Goal: Information Seeking & Learning: Learn about a topic

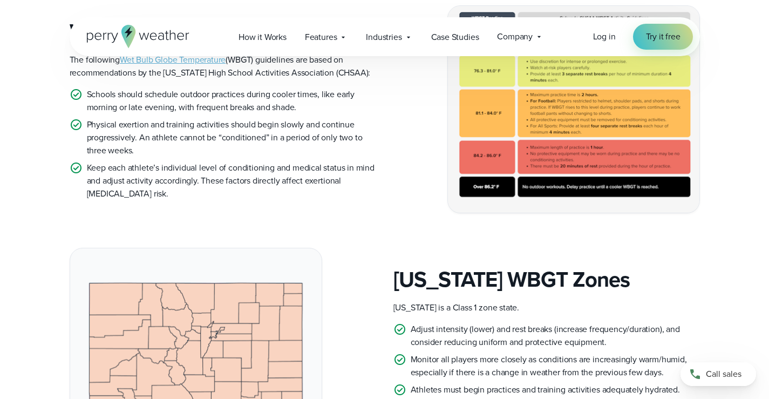
scroll to position [486, 0]
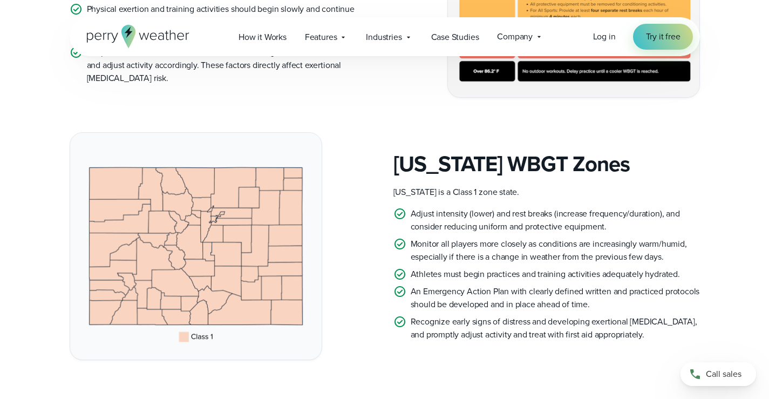
click at [468, 214] on p "Adjust intensity (lower) and rest breaks (increase frequency/duration), and con…" at bounding box center [555, 220] width 289 height 26
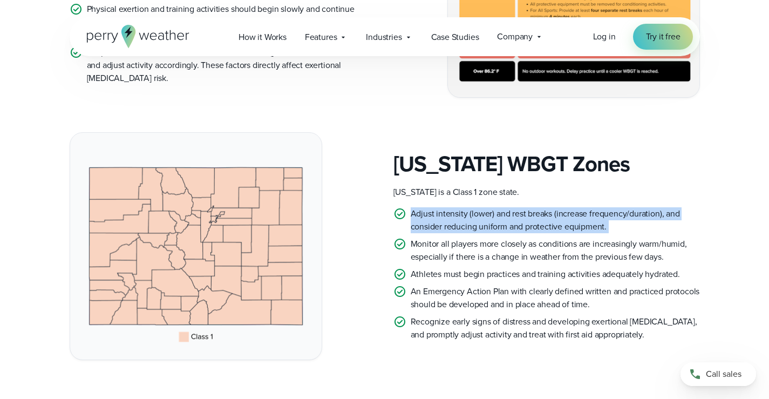
click at [468, 214] on p "Adjust intensity (lower) and rest breaks (increase frequency/duration), and con…" at bounding box center [555, 220] width 289 height 26
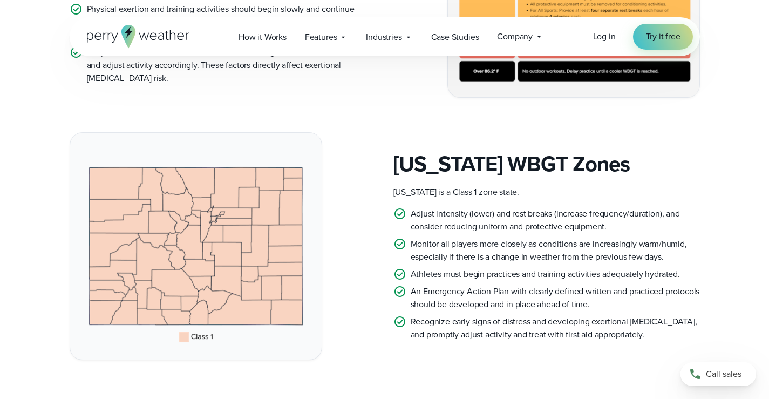
click at [435, 240] on p "Monitor all players more closely as conditions are increasingly warm/humid, esp…" at bounding box center [555, 250] width 289 height 26
click at [417, 274] on p "Athletes must begin practices and training activities adequately hydrated." at bounding box center [545, 274] width 269 height 13
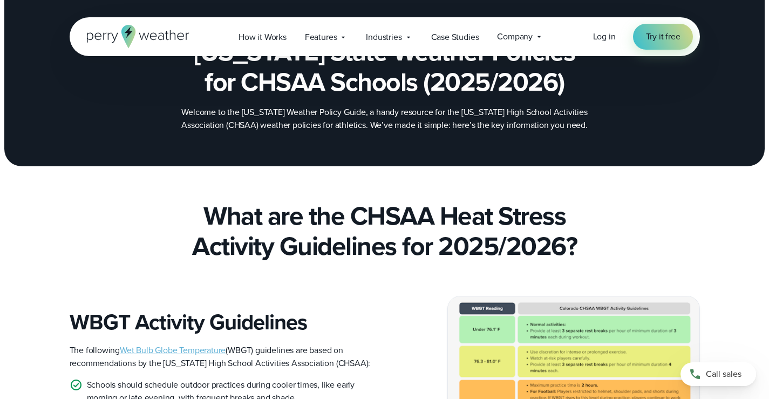
scroll to position [54, 0]
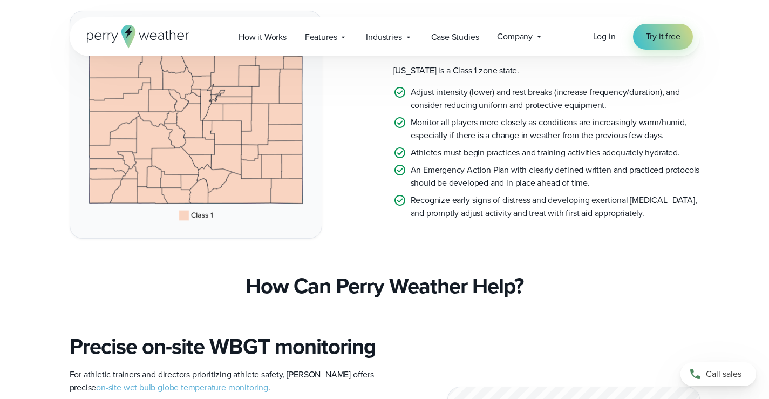
scroll to position [618, 0]
